Goal: Go to known website: Access a specific website the user already knows

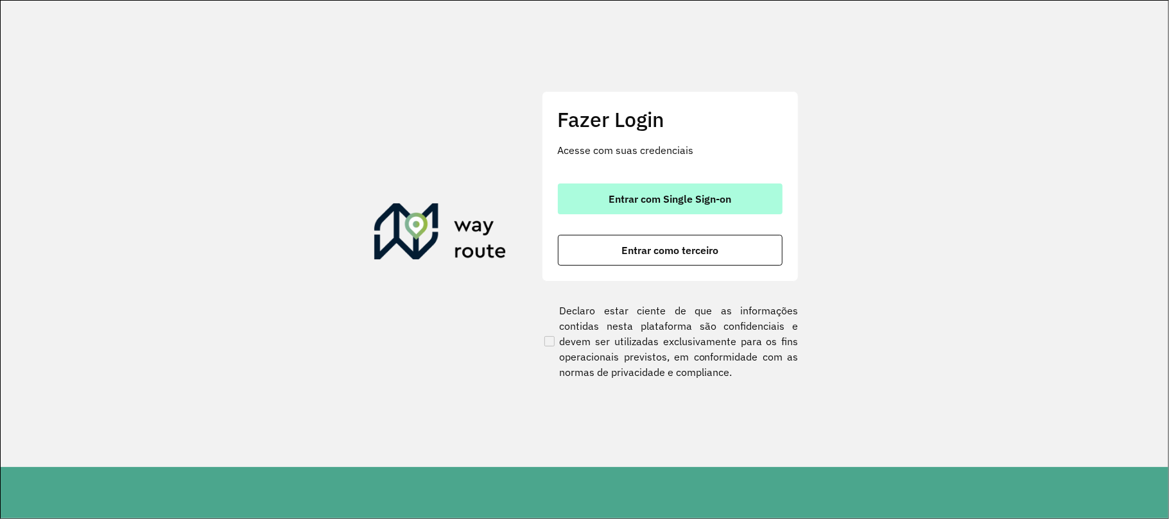
click at [719, 194] on span "Entrar com Single Sign-on" at bounding box center [669, 199] width 123 height 10
